Goal: Transaction & Acquisition: Purchase product/service

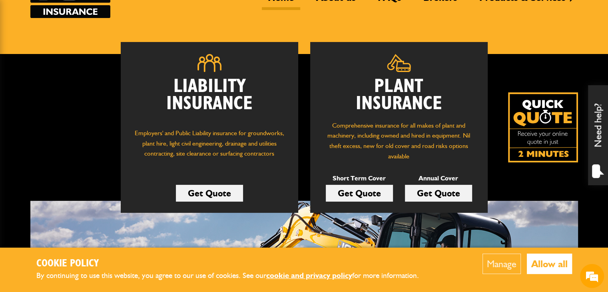
type input "**********"
click at [216, 195] on link "Get Quote" at bounding box center [209, 193] width 67 height 17
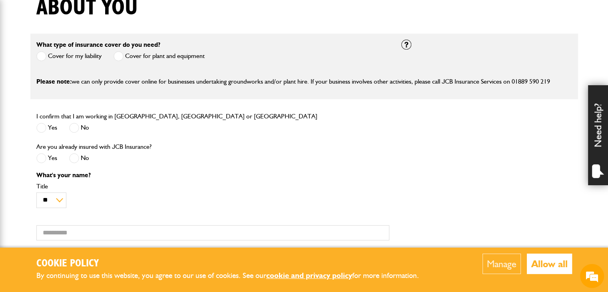
scroll to position [240, 0]
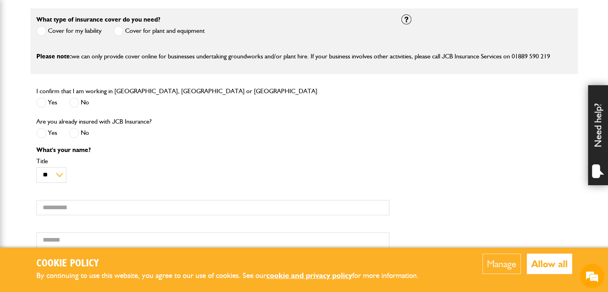
type input "**********"
click at [42, 100] on span at bounding box center [41, 103] width 10 height 10
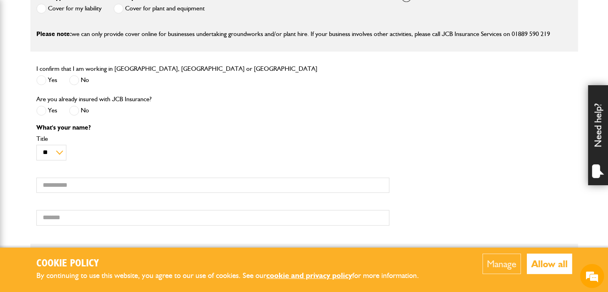
scroll to position [280, 0]
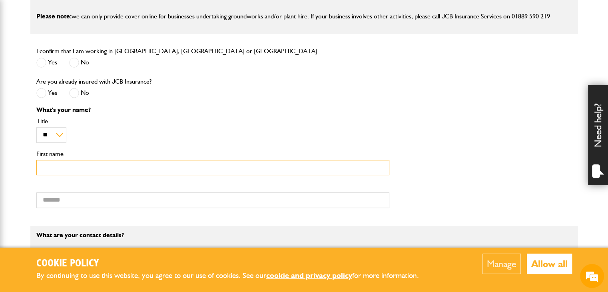
click at [98, 170] on input "First name" at bounding box center [212, 168] width 353 height 16
type input "******"
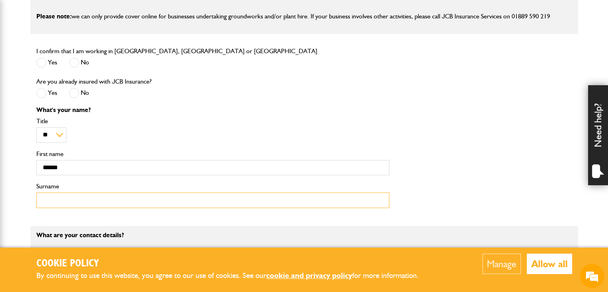
click at [59, 194] on input "Surname" at bounding box center [212, 200] width 353 height 16
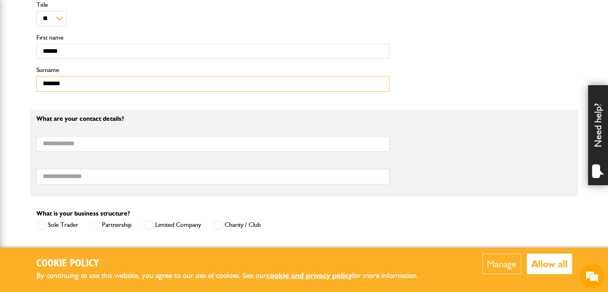
scroll to position [440, 0]
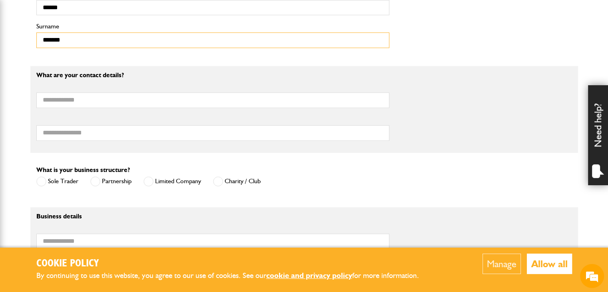
type input "*******"
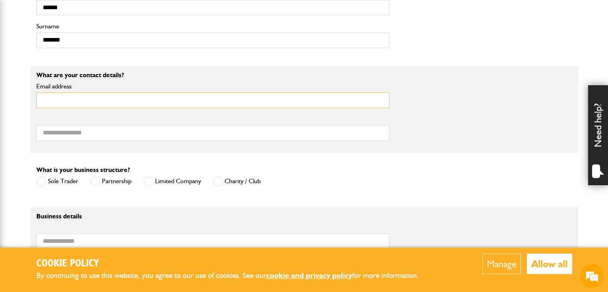
click at [171, 101] on input "Email address" at bounding box center [212, 100] width 353 height 16
type input "**********"
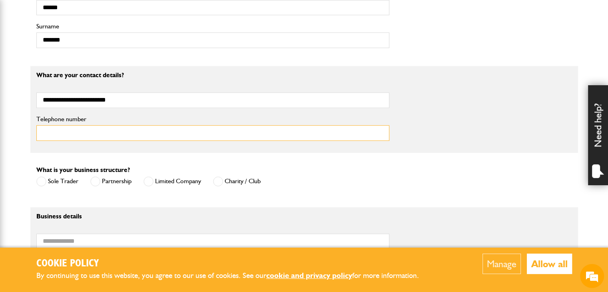
click at [94, 127] on input "Telephone number" at bounding box center [212, 133] width 353 height 16
type input "**********"
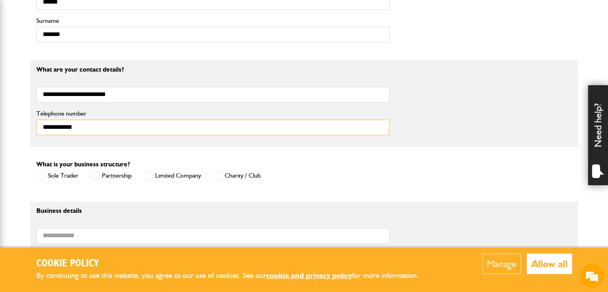
scroll to position [480, 0]
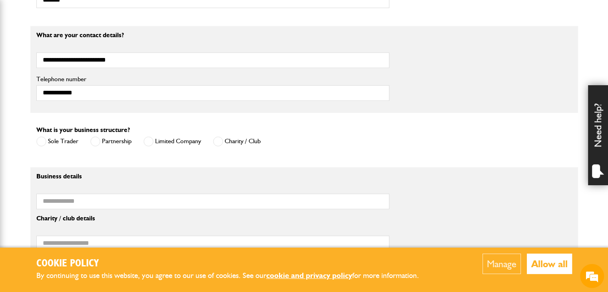
click at [194, 141] on label "Limited Company" at bounding box center [173, 141] width 58 height 10
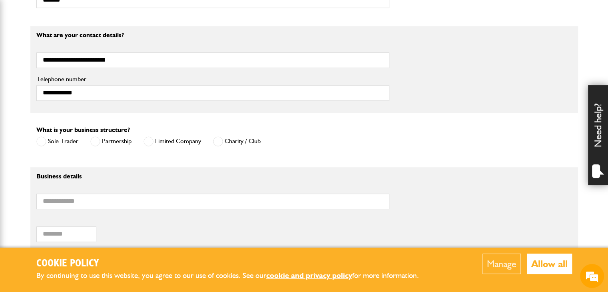
scroll to position [560, 0]
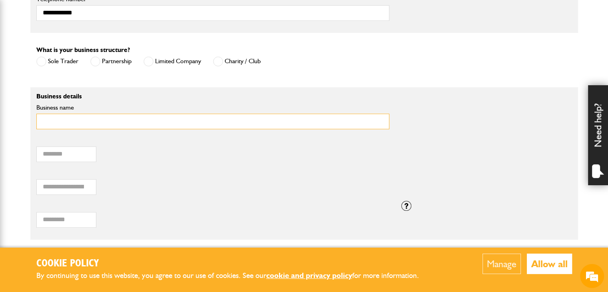
click at [118, 122] on input "Business name" at bounding box center [212, 122] width 353 height 16
click at [69, 119] on input "Business name" at bounding box center [212, 122] width 353 height 16
paste input "**********"
type input "**********"
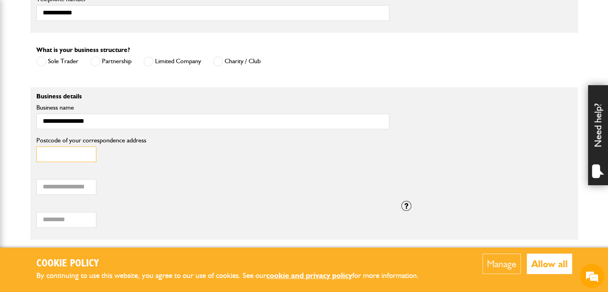
drag, startPoint x: 58, startPoint y: 150, endPoint x: 70, endPoint y: 140, distance: 14.7
click at [59, 150] on input "Postcode of your correspondence address" at bounding box center [66, 154] width 60 height 16
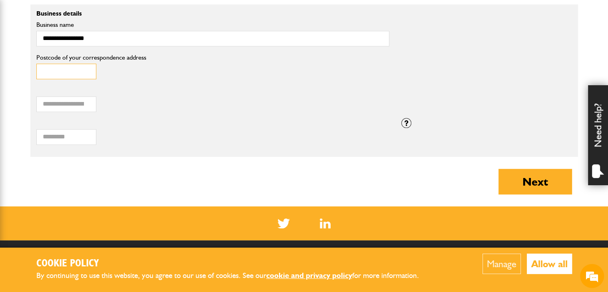
scroll to position [600, 0]
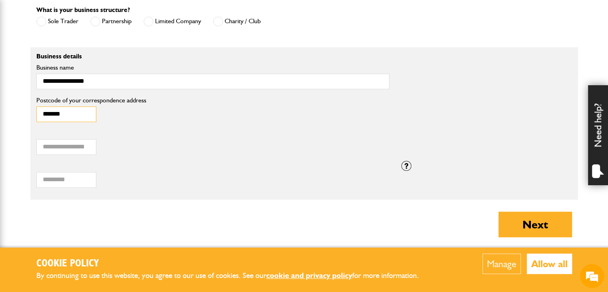
type input "*******"
click at [77, 145] on input "Annual turnover (£)" at bounding box center [66, 147] width 60 height 16
type input "******"
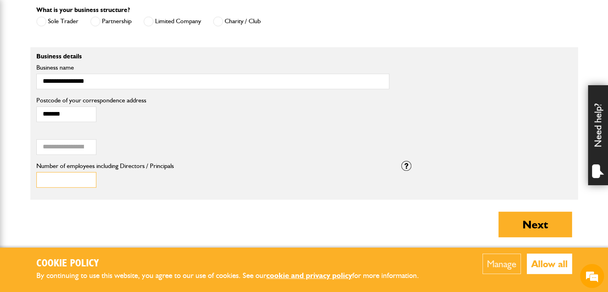
click at [61, 178] on input "Number of employees including Directors / Principals" at bounding box center [66, 180] width 60 height 16
type input "*"
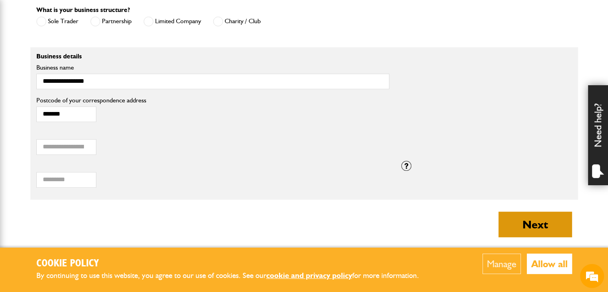
click at [533, 229] on button "Next" at bounding box center [536, 225] width 74 height 26
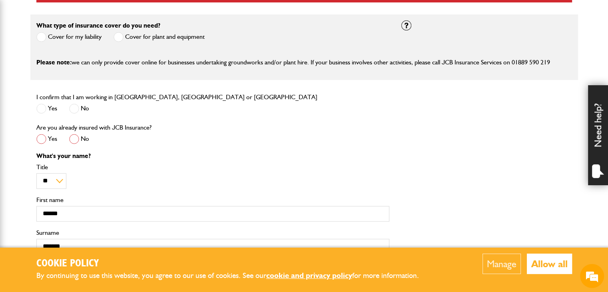
scroll to position [360, 0]
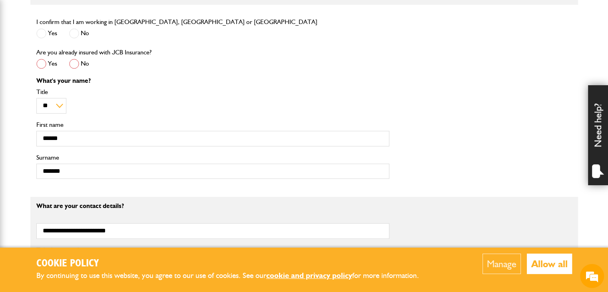
type input "**********"
click at [73, 66] on span at bounding box center [74, 64] width 10 height 10
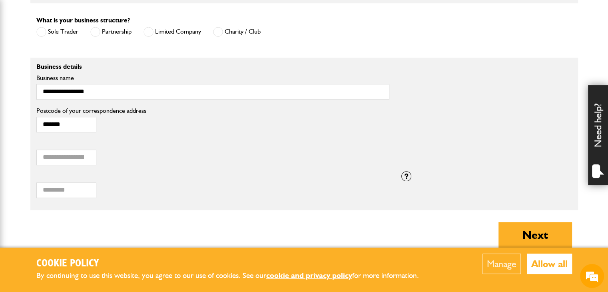
scroll to position [680, 0]
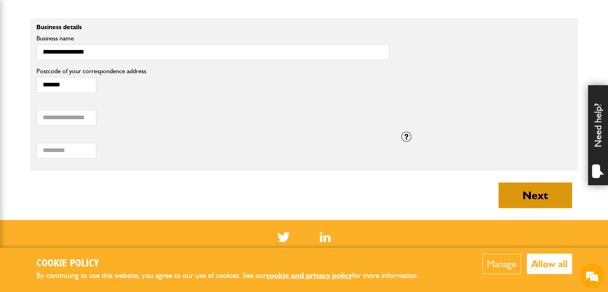
click at [528, 192] on button "Next" at bounding box center [536, 195] width 74 height 26
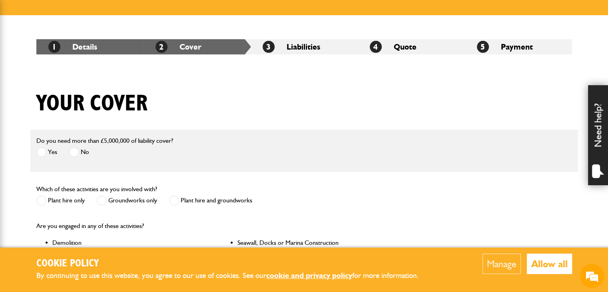
scroll to position [120, 0]
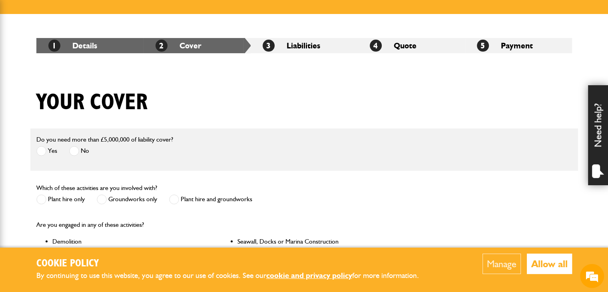
type input "**********"
click at [50, 150] on label "Yes" at bounding box center [46, 151] width 21 height 10
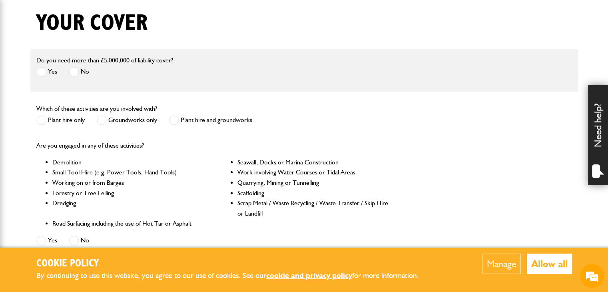
scroll to position [200, 0]
click at [75, 72] on span at bounding box center [74, 71] width 10 height 10
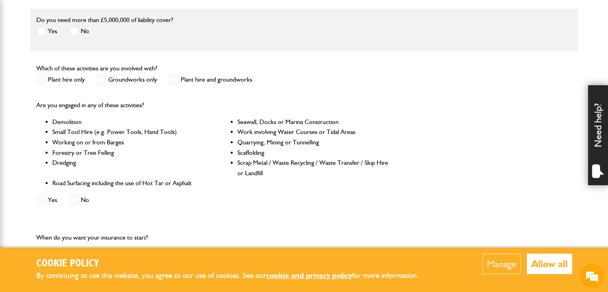
scroll to position [240, 0]
click at [104, 79] on span at bounding box center [102, 79] width 10 height 10
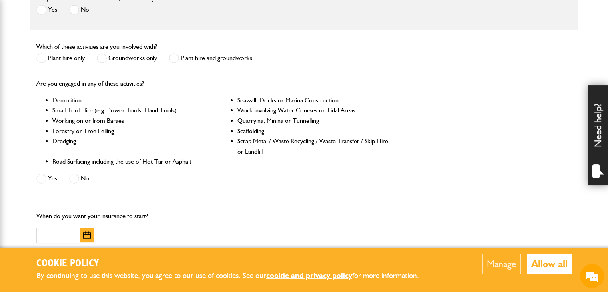
scroll to position [280, 0]
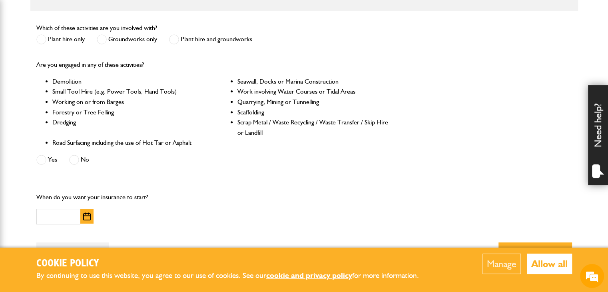
click at [75, 160] on span at bounding box center [74, 160] width 10 height 10
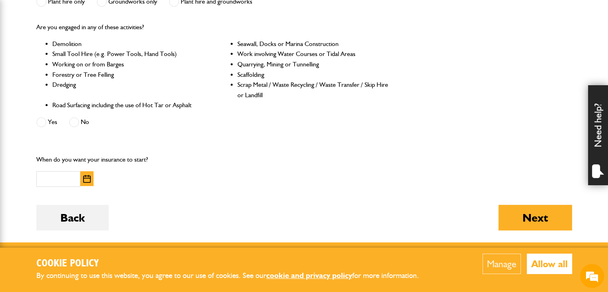
scroll to position [360, 0]
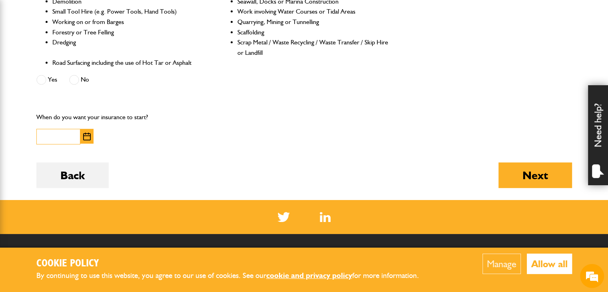
click at [65, 142] on input "text" at bounding box center [58, 137] width 44 height 16
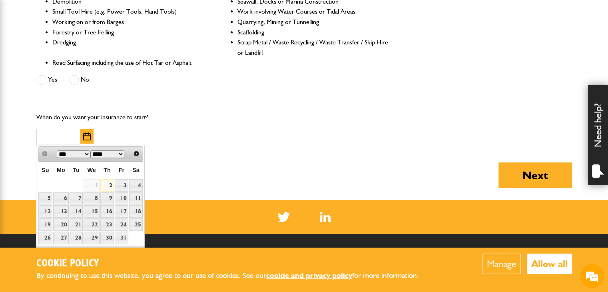
click at [193, 170] on div "Back Next" at bounding box center [304, 181] width 536 height 38
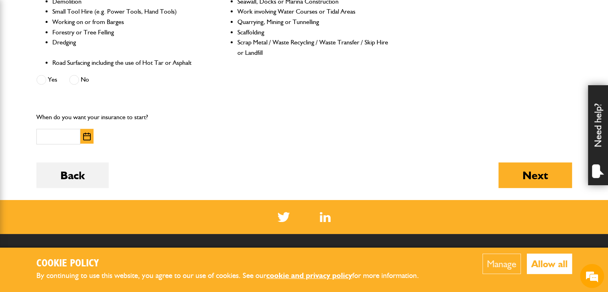
click at [88, 136] on img "button" at bounding box center [87, 136] width 8 height 8
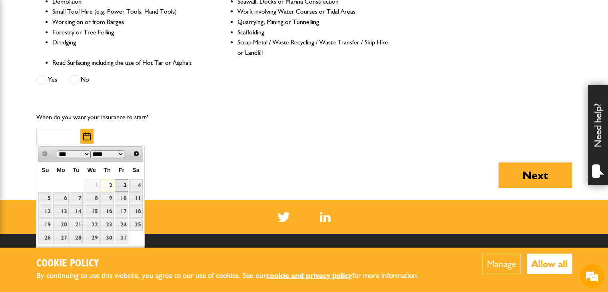
click at [120, 183] on link "3" at bounding box center [122, 185] width 14 height 12
type input "**********"
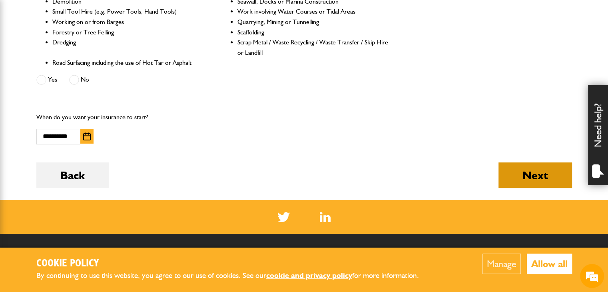
click at [538, 180] on button "Next" at bounding box center [536, 175] width 74 height 26
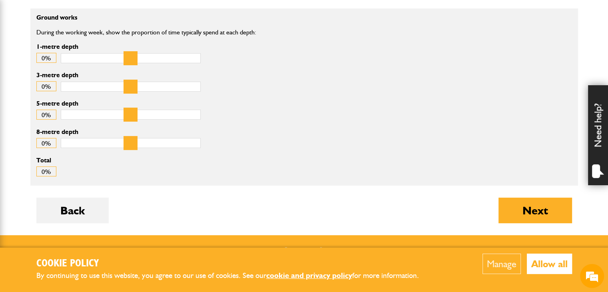
type input "**********"
drag, startPoint x: 71, startPoint y: 58, endPoint x: 172, endPoint y: 61, distance: 100.4
type input "**"
click at [172, 61] on input "1-metre depth" at bounding box center [131, 58] width 140 height 10
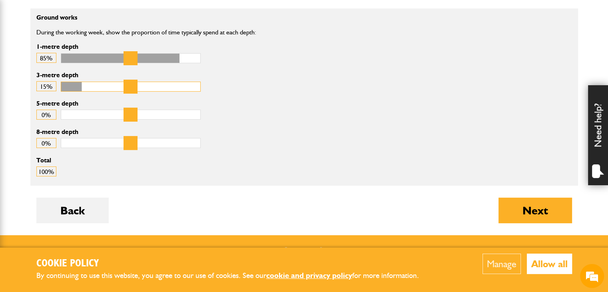
drag, startPoint x: 68, startPoint y: 87, endPoint x: 85, endPoint y: 88, distance: 16.9
type input "**"
click at [85, 88] on input "3-metre depth" at bounding box center [131, 87] width 140 height 10
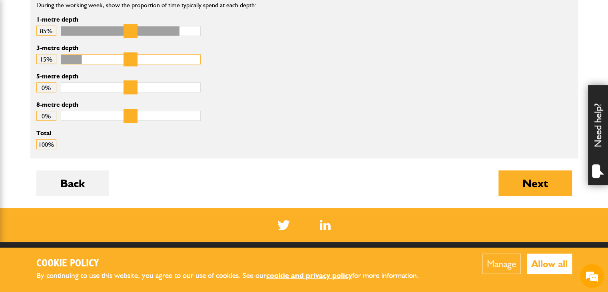
scroll to position [280, 0]
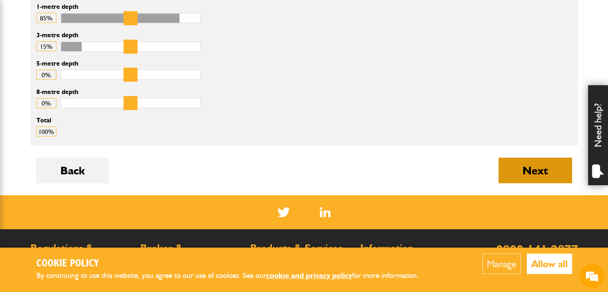
click at [509, 161] on button "Next" at bounding box center [536, 171] width 74 height 26
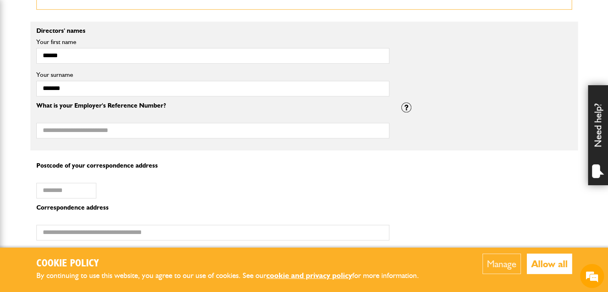
scroll to position [560, 0]
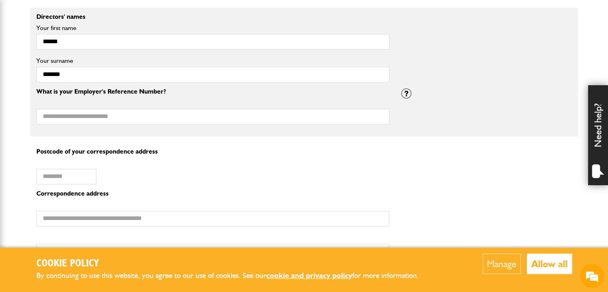
type input "**********"
click at [71, 175] on input "Postcode of your correspondence address" at bounding box center [66, 177] width 60 height 16
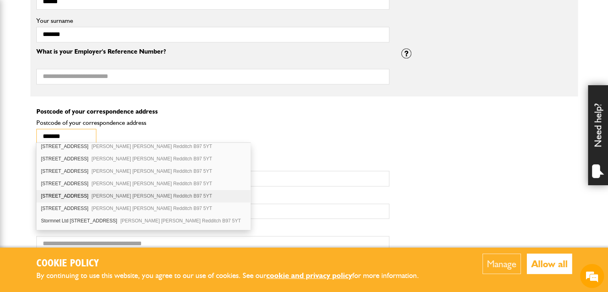
scroll to position [831, 0]
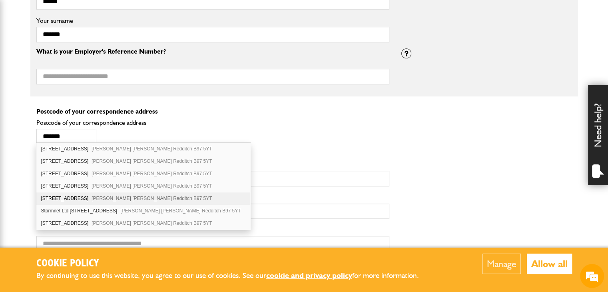
click at [105, 196] on span "Callow Hill Redditch B97 5YT" at bounding box center [152, 199] width 120 height 6
type input "*******"
type input "**********"
type input "********"
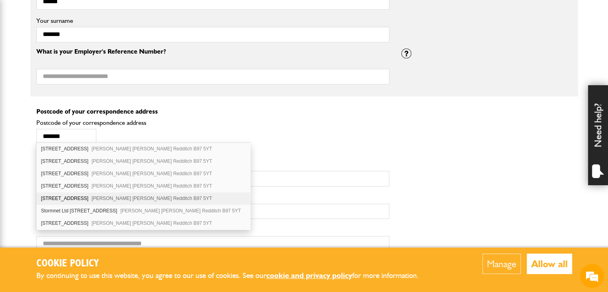
type input "**********"
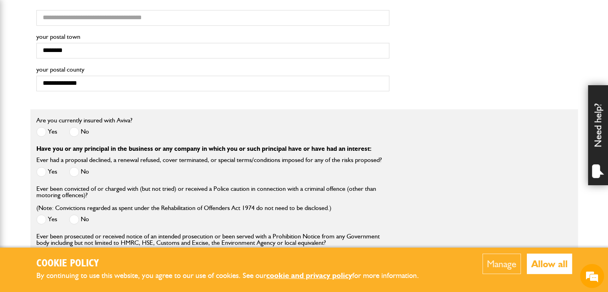
scroll to position [840, 0]
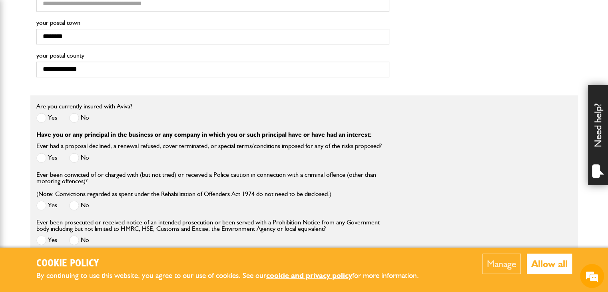
click at [77, 116] on span at bounding box center [74, 118] width 10 height 10
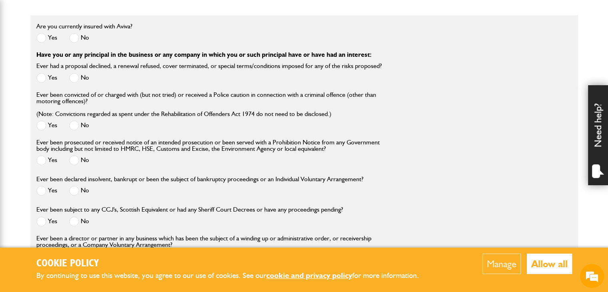
click at [76, 77] on span at bounding box center [74, 78] width 10 height 10
click at [75, 123] on span at bounding box center [74, 125] width 10 height 10
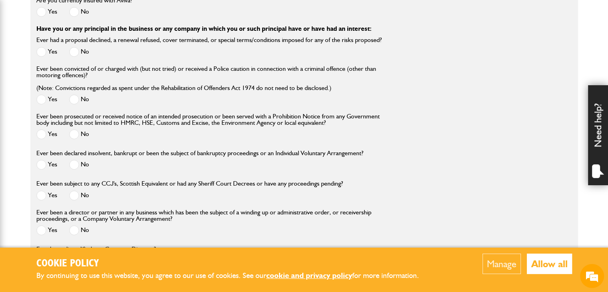
scroll to position [960, 0]
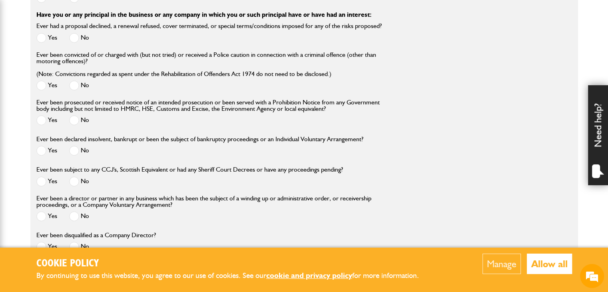
click at [75, 118] on span at bounding box center [74, 120] width 10 height 10
click at [70, 148] on span at bounding box center [74, 151] width 10 height 10
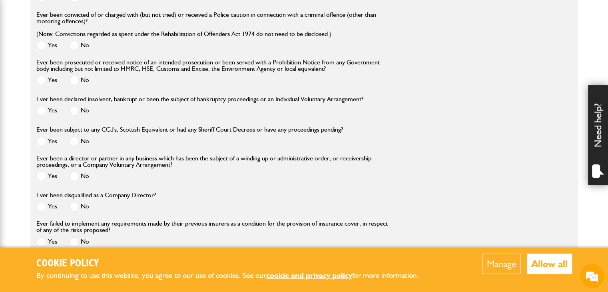
click at [71, 140] on span at bounding box center [74, 141] width 10 height 10
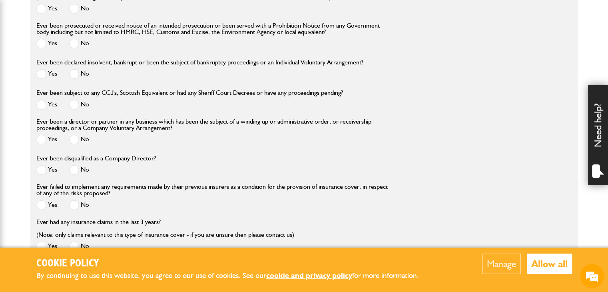
scroll to position [1120, 0]
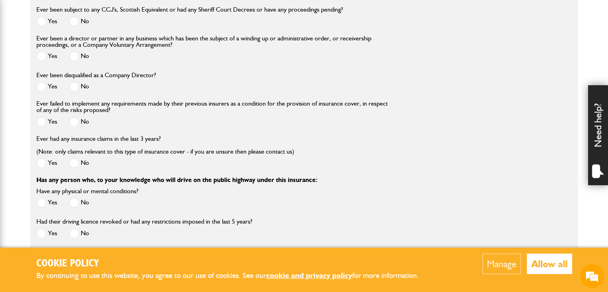
click at [75, 59] on span at bounding box center [74, 56] width 10 height 10
drag, startPoint x: 75, startPoint y: 84, endPoint x: 76, endPoint y: 88, distance: 4.2
click at [75, 84] on span at bounding box center [74, 87] width 10 height 10
click at [75, 117] on span at bounding box center [74, 122] width 10 height 10
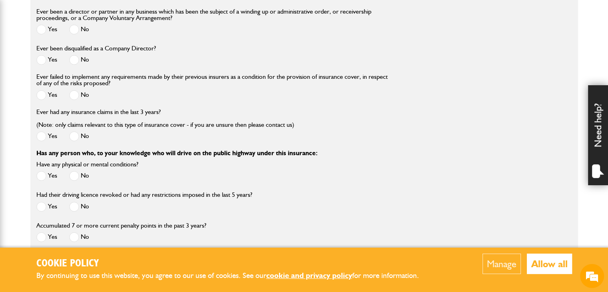
scroll to position [1160, 0]
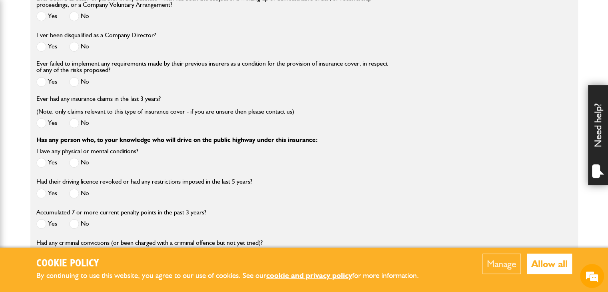
click at [75, 122] on span at bounding box center [74, 123] width 10 height 10
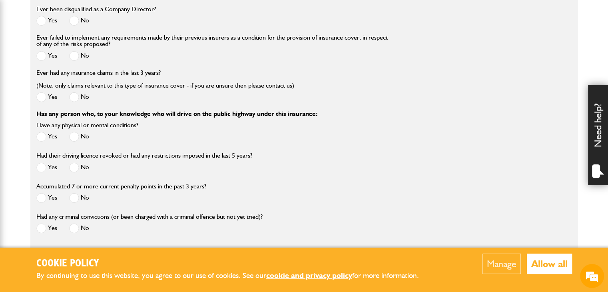
scroll to position [1200, 0]
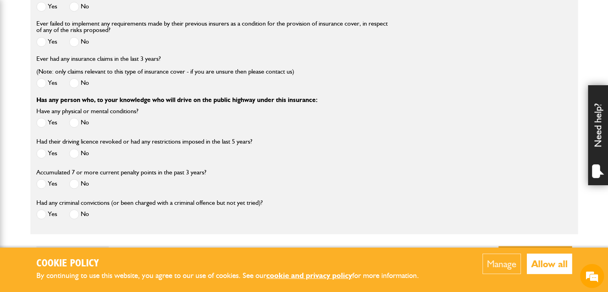
click at [76, 122] on span at bounding box center [74, 123] width 10 height 10
click at [74, 149] on span at bounding box center [74, 153] width 10 height 10
click at [72, 184] on span at bounding box center [74, 184] width 10 height 10
click at [76, 218] on span at bounding box center [74, 214] width 10 height 10
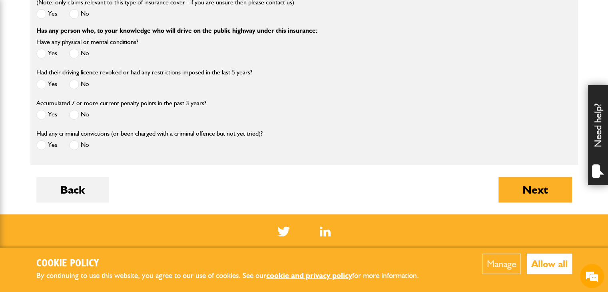
scroll to position [1280, 0]
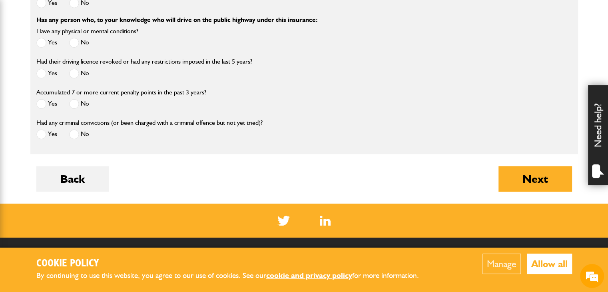
click at [515, 184] on button "Next" at bounding box center [536, 179] width 74 height 26
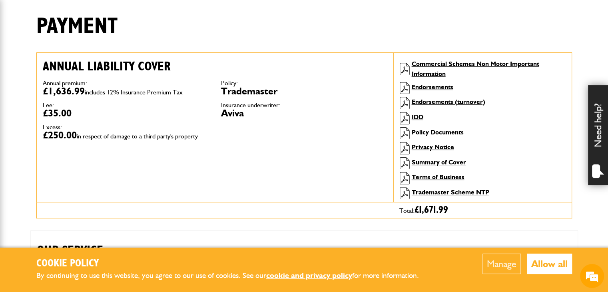
type input "**********"
click at [438, 132] on link "Policy Documents" at bounding box center [438, 132] width 52 height 8
click at [551, 265] on button "Allow all" at bounding box center [549, 264] width 45 height 20
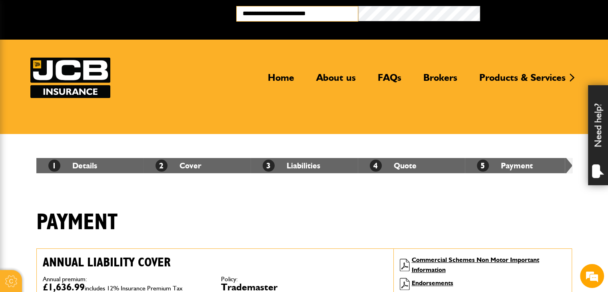
click at [326, 14] on input "**********" at bounding box center [297, 14] width 122 height 16
click at [480, 6] on button "Broker Login" at bounding box center [541, 12] width 122 height 12
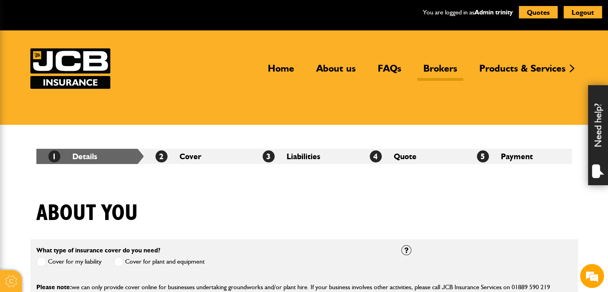
click at [453, 68] on link "Brokers" at bounding box center [441, 71] width 46 height 18
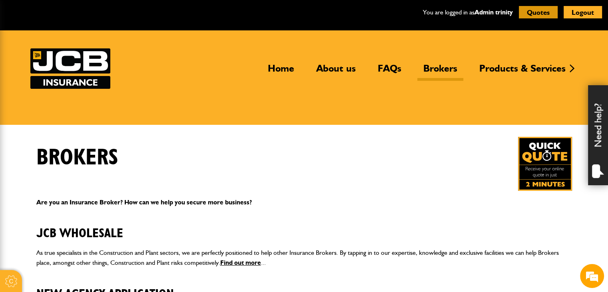
click at [542, 10] on button "Quotes" at bounding box center [538, 12] width 39 height 12
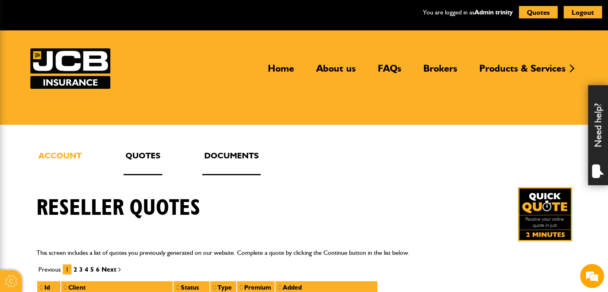
click at [238, 151] on link "Documents" at bounding box center [231, 162] width 58 height 26
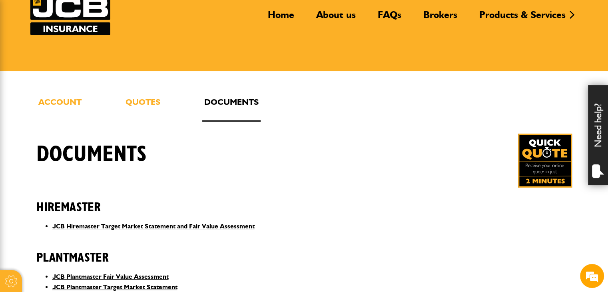
scroll to position [40, 0]
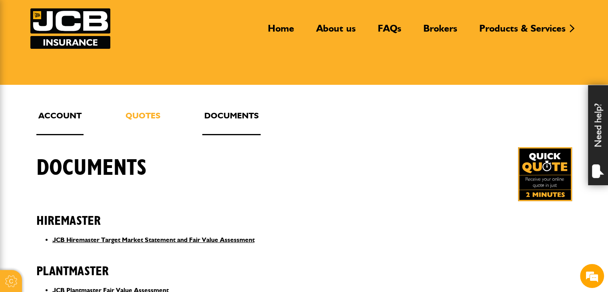
click at [50, 113] on link "Account" at bounding box center [59, 122] width 47 height 26
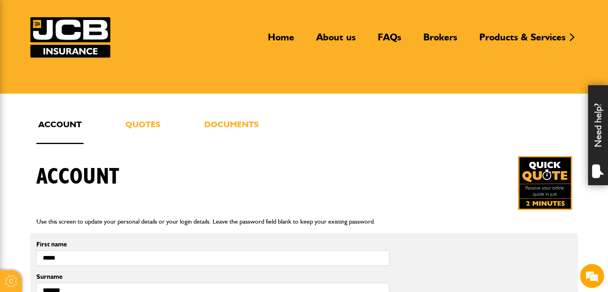
scroll to position [80, 0]
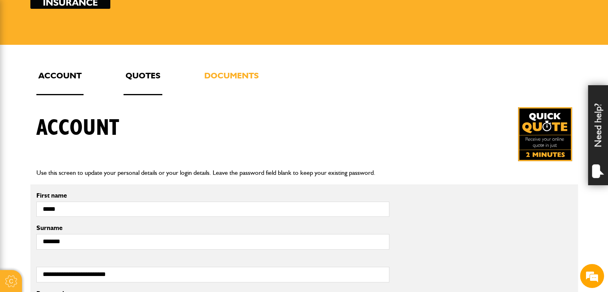
click at [145, 76] on link "Quotes" at bounding box center [143, 82] width 39 height 26
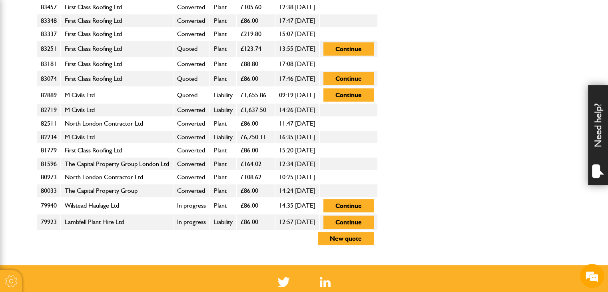
scroll to position [800, 0]
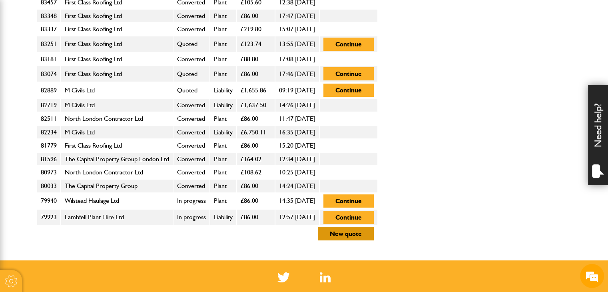
click at [374, 227] on button "New quote" at bounding box center [346, 233] width 56 height 13
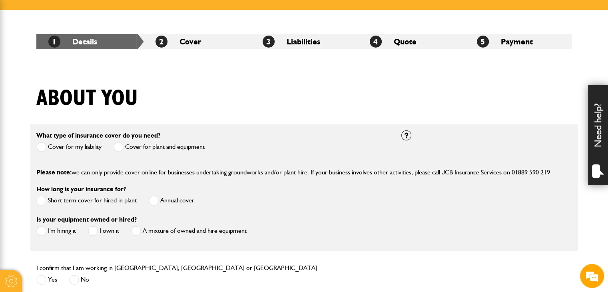
scroll to position [120, 0]
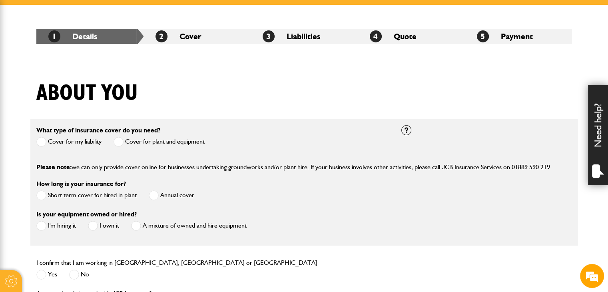
click at [79, 142] on label "Cover for my liability" at bounding box center [68, 142] width 65 height 10
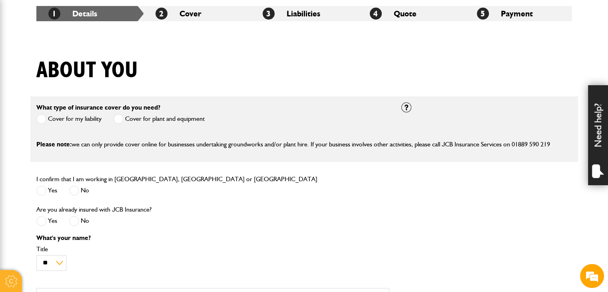
scroll to position [200, 0]
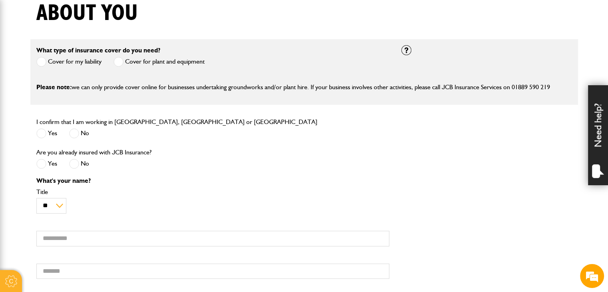
click at [43, 135] on span at bounding box center [41, 133] width 10 height 10
click at [78, 165] on span at bounding box center [74, 164] width 10 height 10
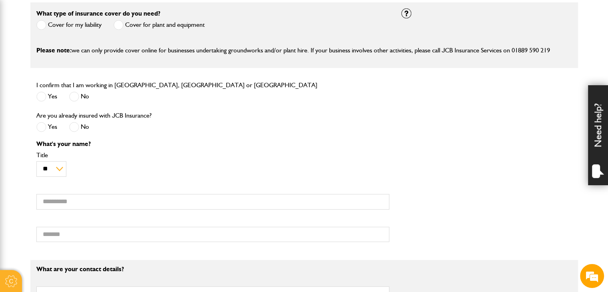
scroll to position [280, 0]
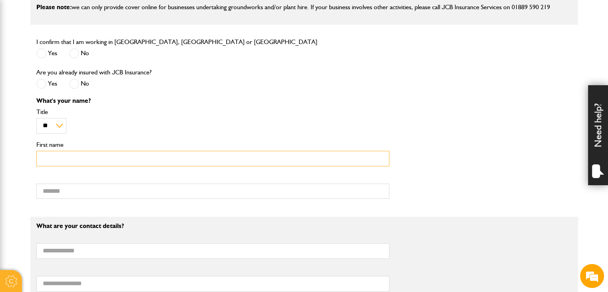
click at [94, 156] on input "First name" at bounding box center [212, 159] width 353 height 16
type input "******"
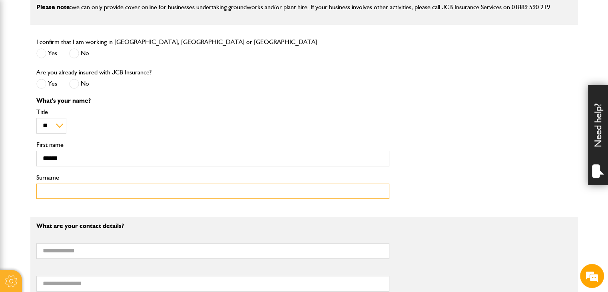
click at [55, 192] on input "Surname" at bounding box center [212, 192] width 353 height 16
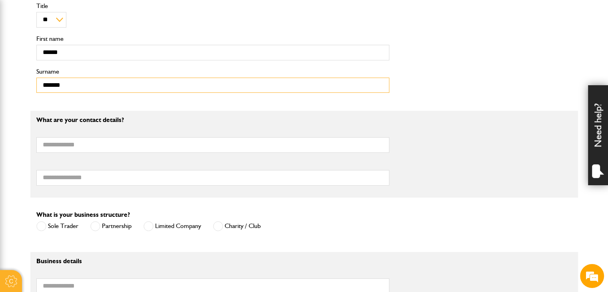
scroll to position [400, 0]
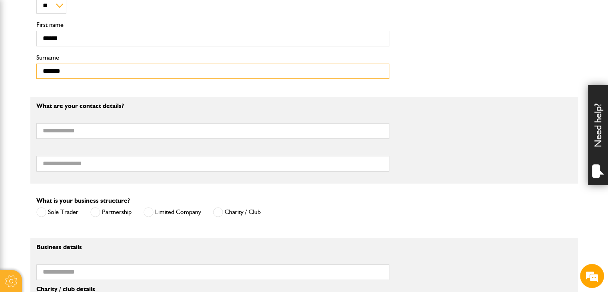
type input "*******"
click at [272, 120] on label "Email address" at bounding box center [212, 117] width 353 height 6
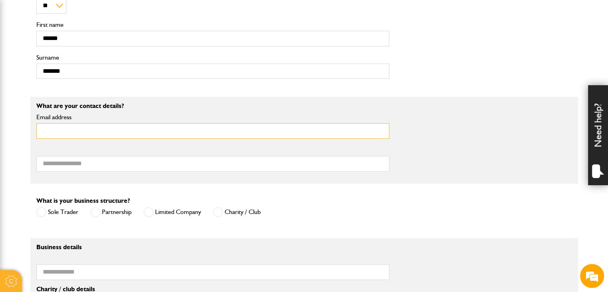
click at [272, 123] on input "Email address" at bounding box center [212, 131] width 353 height 16
type input "**********"
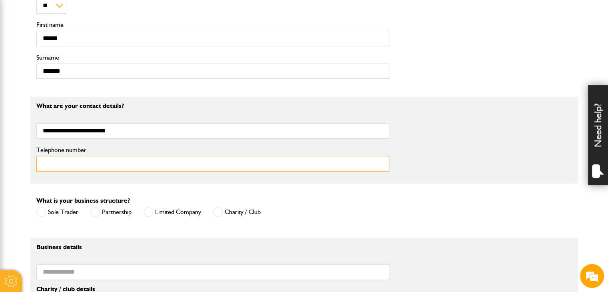
click at [158, 170] on input "Telephone number" at bounding box center [212, 164] width 353 height 16
type input "**********"
click at [149, 213] on span at bounding box center [149, 212] width 10 height 10
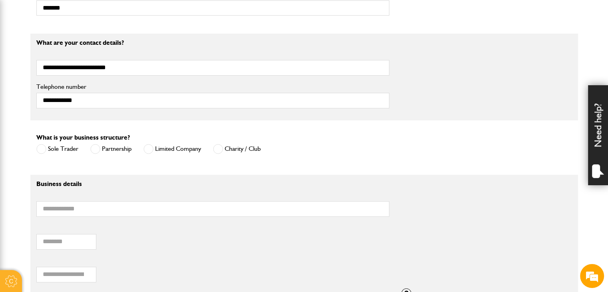
scroll to position [560, 0]
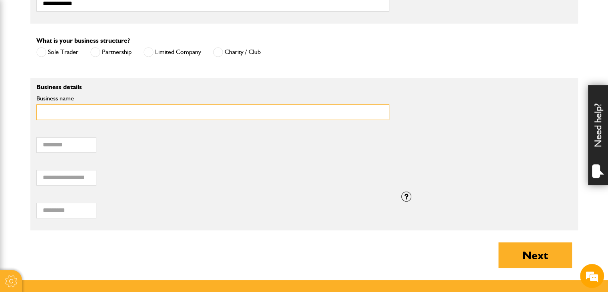
click at [112, 108] on input "Business name" at bounding box center [212, 112] width 353 height 16
click at [122, 111] on input "Business name" at bounding box center [212, 112] width 353 height 16
paste input "**********"
type input "**********"
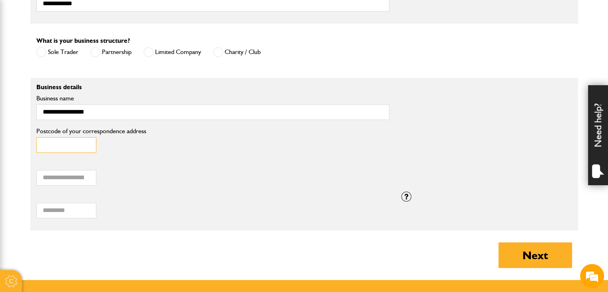
click at [69, 148] on input "Postcode of your correspondence address" at bounding box center [66, 145] width 60 height 16
type input "*******"
click at [51, 173] on input "Annual turnover (£)" at bounding box center [66, 178] width 60 height 16
type input "******"
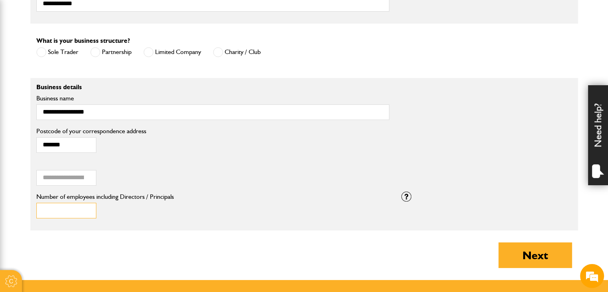
click at [74, 216] on input "Number of employees including Directors / Principals" at bounding box center [66, 211] width 60 height 16
type input "*"
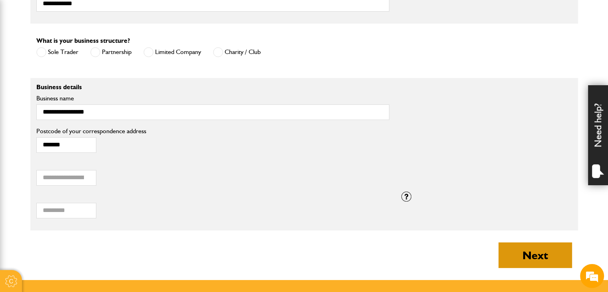
click at [538, 253] on button "Next" at bounding box center [536, 255] width 74 height 26
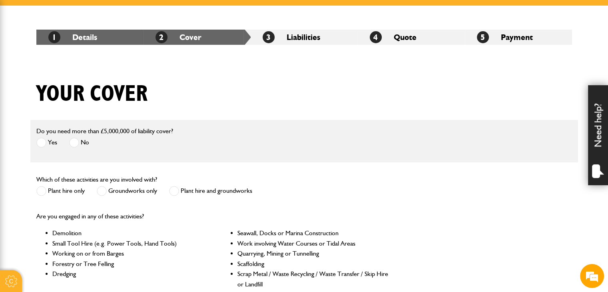
scroll to position [120, 0]
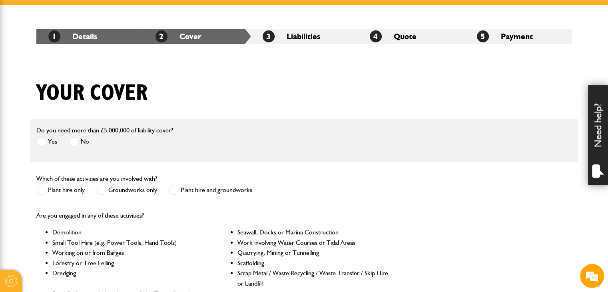
click at [74, 144] on span at bounding box center [74, 142] width 10 height 10
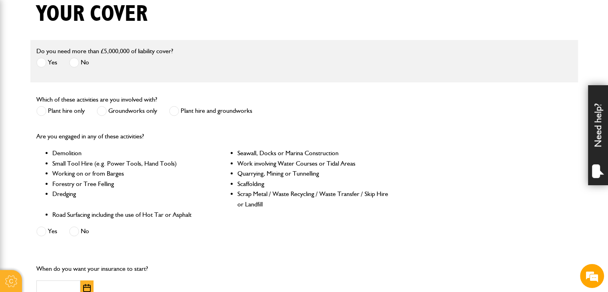
scroll to position [200, 0]
click at [129, 110] on label "Groundworks only" at bounding box center [127, 110] width 60 height 10
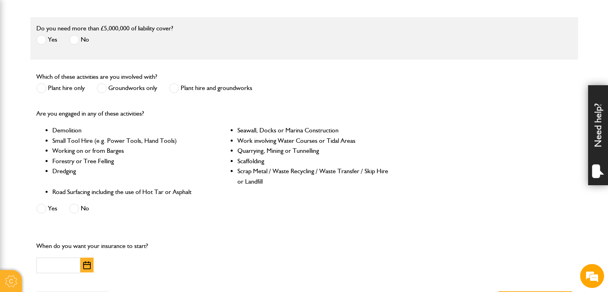
scroll to position [240, 0]
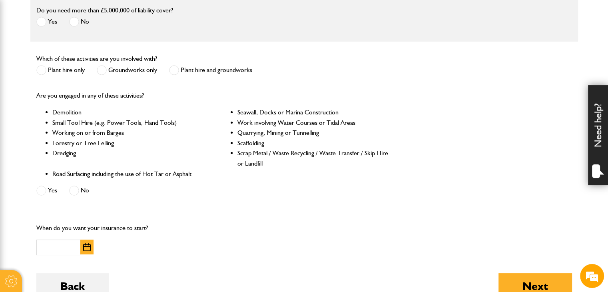
click at [52, 190] on label "Yes" at bounding box center [46, 191] width 21 height 10
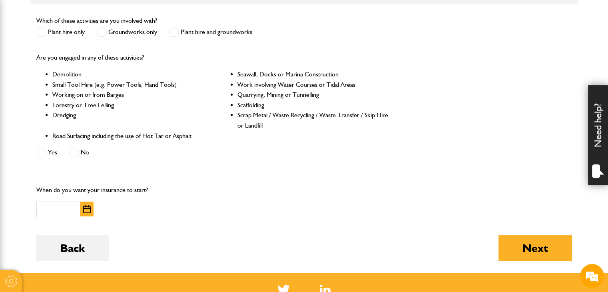
scroll to position [320, 0]
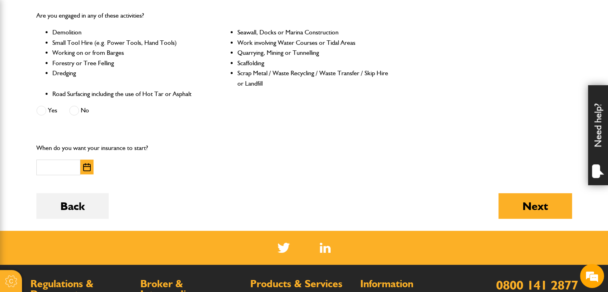
click at [75, 113] on span at bounding box center [74, 111] width 10 height 10
click at [60, 174] on input "text" at bounding box center [58, 168] width 44 height 16
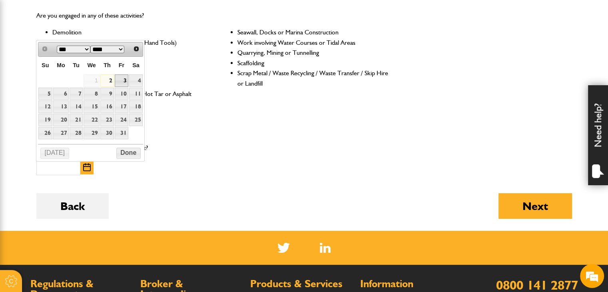
click at [120, 80] on link "3" at bounding box center [122, 80] width 14 height 12
type input "**********"
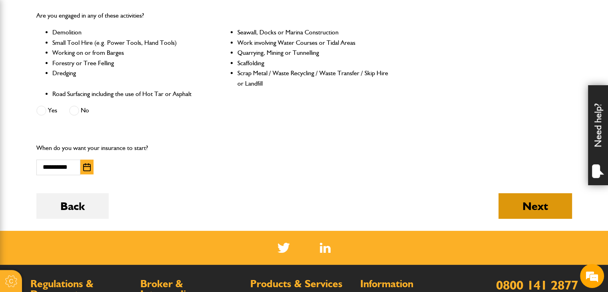
scroll to position [0, 0]
drag, startPoint x: 560, startPoint y: 206, endPoint x: 545, endPoint y: 197, distance: 17.6
click at [559, 206] on button "Next" at bounding box center [536, 206] width 74 height 26
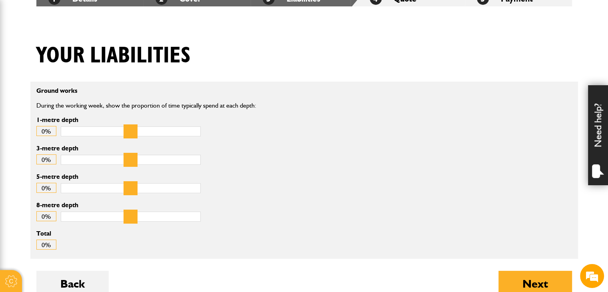
scroll to position [160, 0]
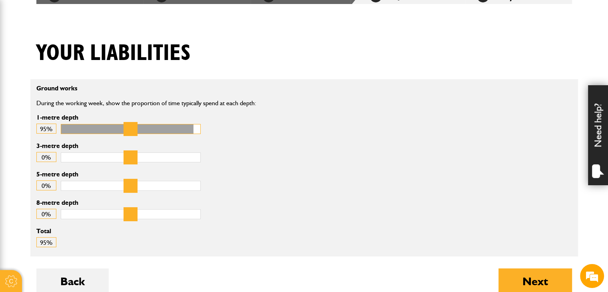
drag, startPoint x: 185, startPoint y: 129, endPoint x: 91, endPoint y: 150, distance: 96.6
type input "**"
click at [100, 134] on input "1-metre depth" at bounding box center [131, 129] width 140 height 10
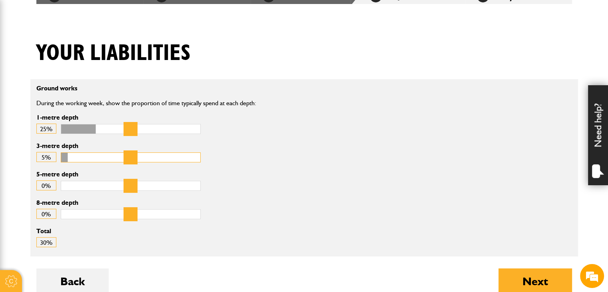
drag, startPoint x: 64, startPoint y: 158, endPoint x: 72, endPoint y: 159, distance: 8.0
type input "*"
click at [72, 159] on input "3-metre depth" at bounding box center [131, 157] width 140 height 10
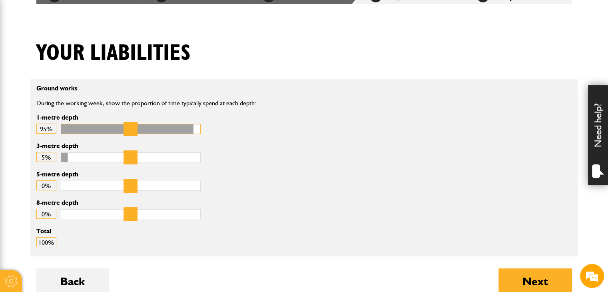
drag, startPoint x: 103, startPoint y: 132, endPoint x: 192, endPoint y: 128, distance: 89.3
type input "**"
click at [192, 128] on input "1-metre depth" at bounding box center [131, 129] width 140 height 10
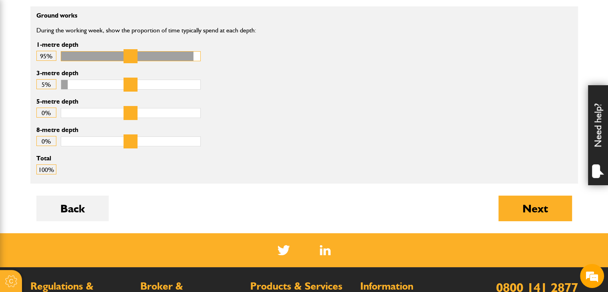
scroll to position [240, 0]
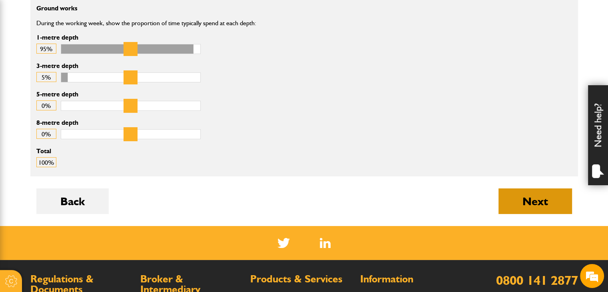
click at [561, 200] on button "Next" at bounding box center [536, 201] width 74 height 26
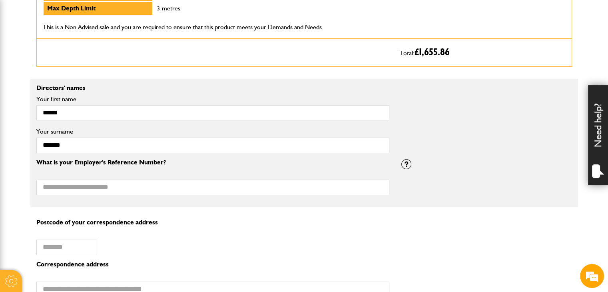
scroll to position [560, 0]
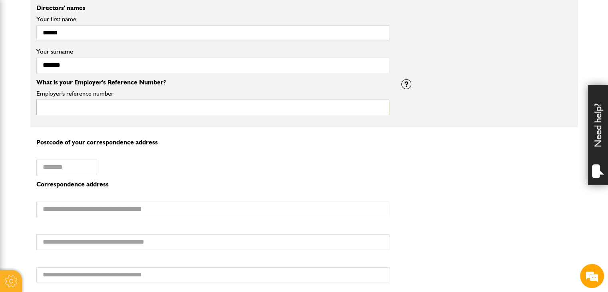
click at [104, 109] on input "Employer's reference number" at bounding box center [212, 108] width 353 height 16
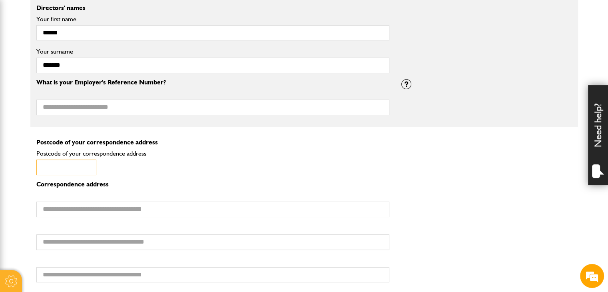
click at [74, 160] on input "Postcode of your correspondence address" at bounding box center [66, 168] width 60 height 16
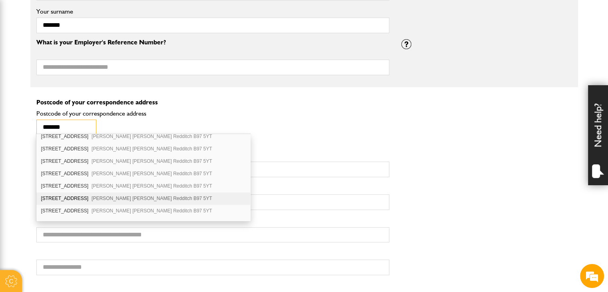
scroll to position [800, 0]
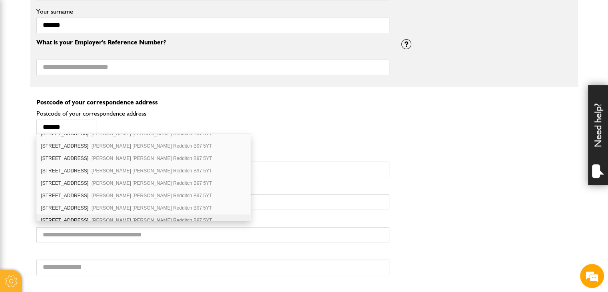
click at [92, 218] on span "Callow Hill Redditch B97 5YT" at bounding box center [152, 221] width 120 height 6
type input "*******"
type input "**********"
type input "********"
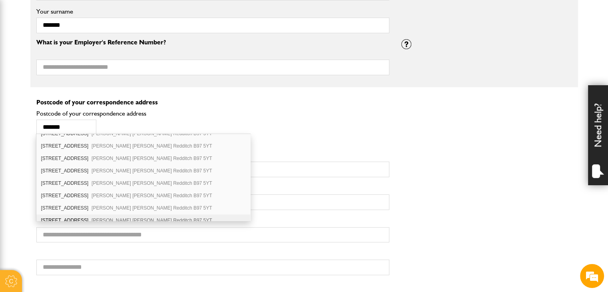
type input "**********"
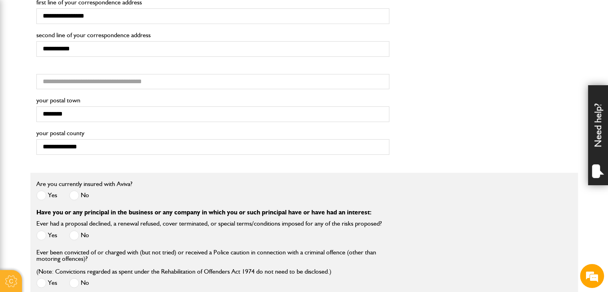
scroll to position [760, 0]
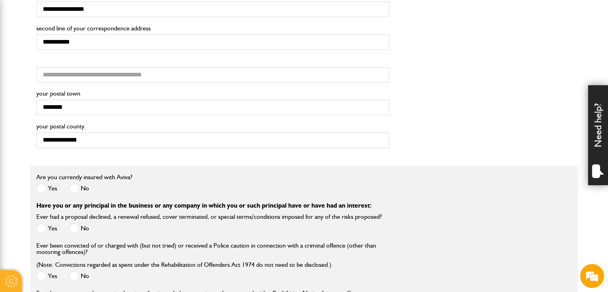
click at [74, 186] on span at bounding box center [74, 189] width 10 height 10
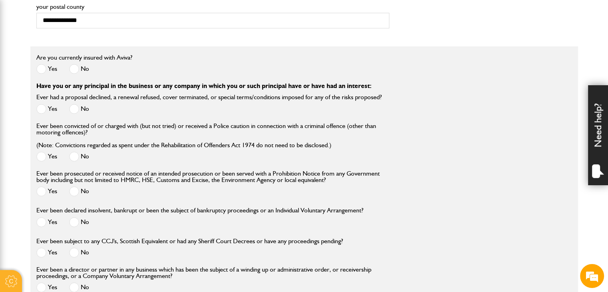
scroll to position [880, 0]
click at [81, 109] on label "No" at bounding box center [79, 109] width 20 height 10
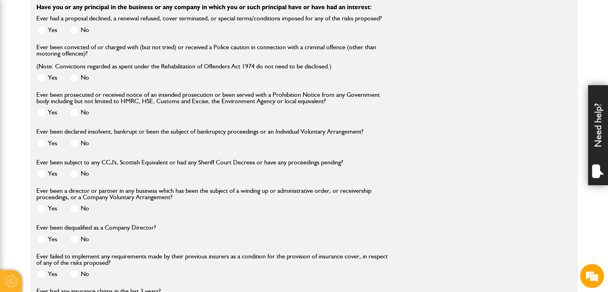
scroll to position [960, 0]
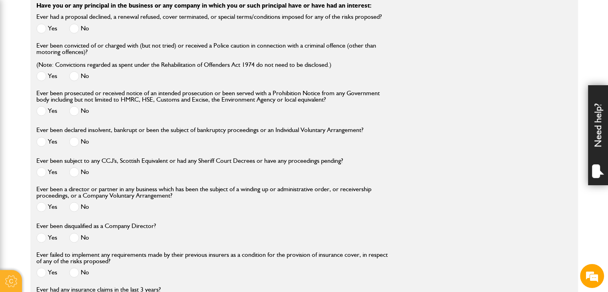
click at [71, 74] on span at bounding box center [74, 76] width 10 height 10
click at [72, 106] on span at bounding box center [74, 111] width 10 height 10
click at [74, 139] on span at bounding box center [74, 142] width 10 height 10
click at [74, 170] on span at bounding box center [74, 172] width 10 height 10
click at [72, 210] on span at bounding box center [74, 207] width 10 height 10
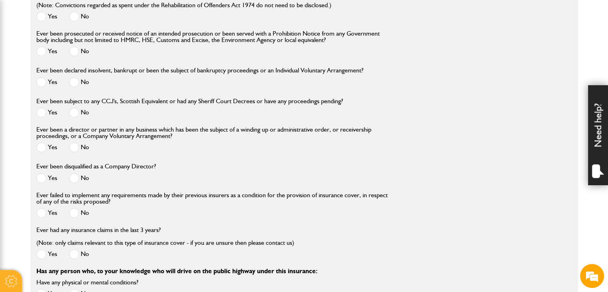
scroll to position [1040, 0]
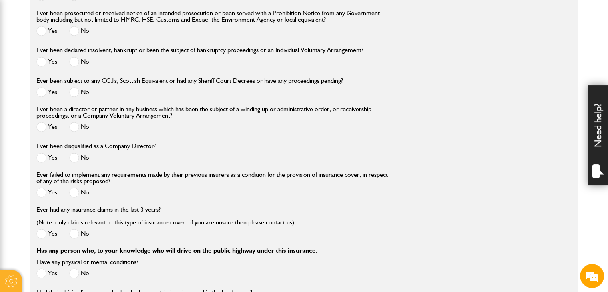
click at [74, 159] on span at bounding box center [74, 158] width 10 height 10
click at [74, 193] on span at bounding box center [74, 193] width 10 height 10
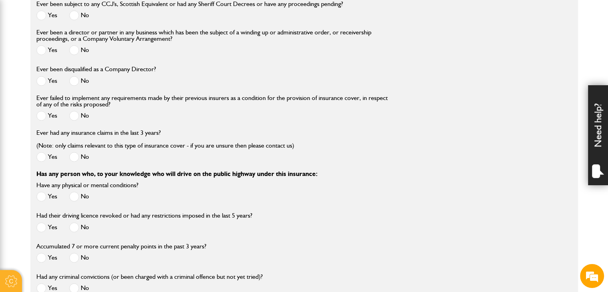
scroll to position [1120, 0]
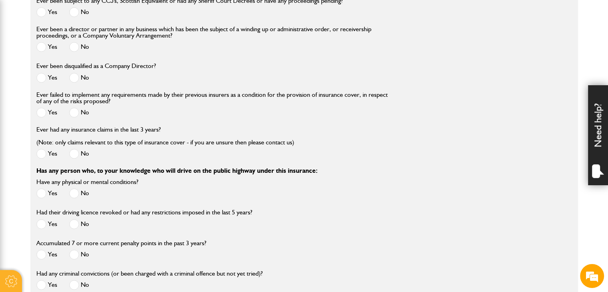
click at [71, 156] on span at bounding box center [74, 154] width 10 height 10
click at [74, 194] on span at bounding box center [74, 193] width 10 height 10
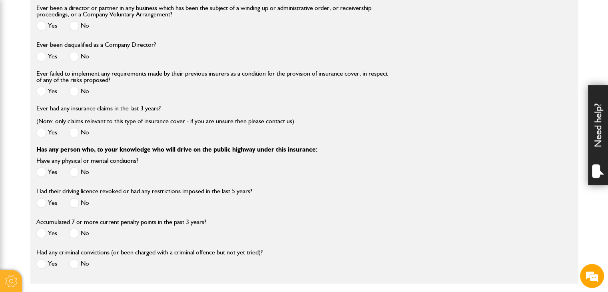
scroll to position [1200, 0]
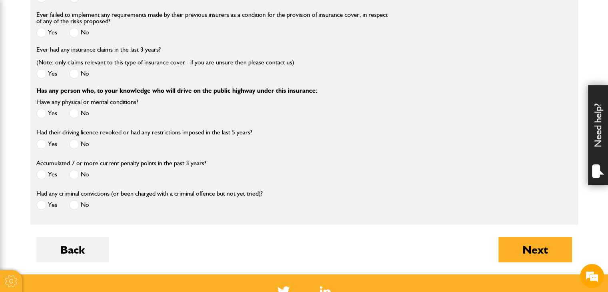
click at [74, 142] on span at bounding box center [74, 144] width 10 height 10
click at [73, 176] on span at bounding box center [74, 175] width 10 height 10
click at [74, 207] on span at bounding box center [74, 205] width 10 height 10
click at [538, 246] on button "Next" at bounding box center [536, 250] width 74 height 26
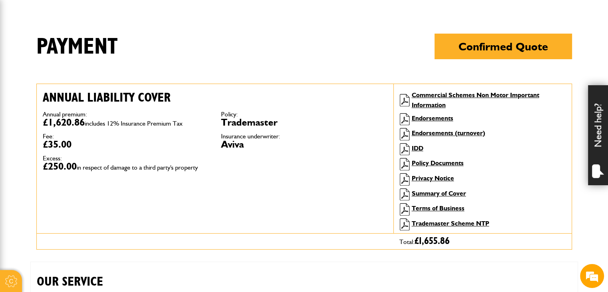
scroll to position [200, 0]
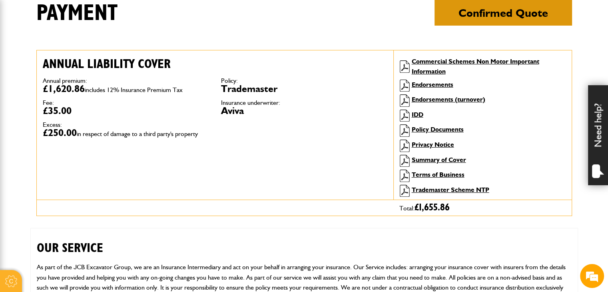
click at [493, 23] on button "Confirmed Quote" at bounding box center [504, 13] width 138 height 26
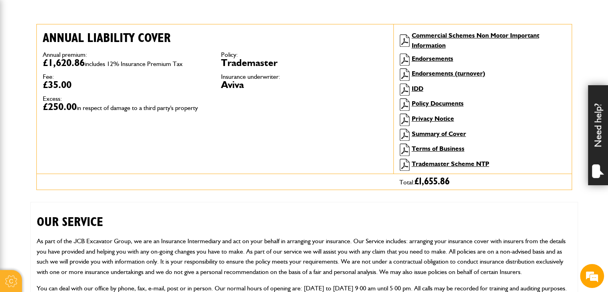
scroll to position [240, 0]
